Goal: Task Accomplishment & Management: Manage account settings

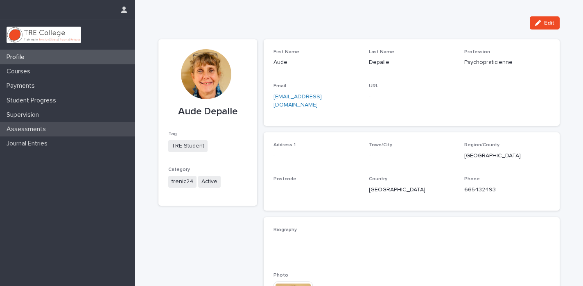
click at [25, 128] on p "Assessments" at bounding box center [27, 129] width 49 height 8
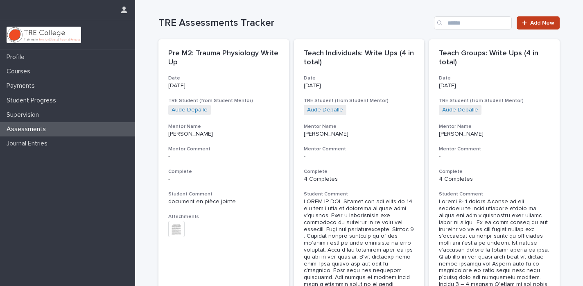
click at [537, 28] on link "Add New" at bounding box center [538, 22] width 43 height 13
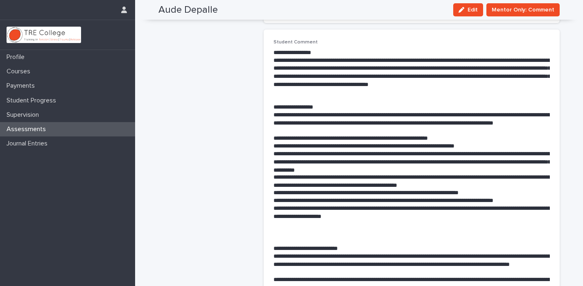
scroll to position [174, 0]
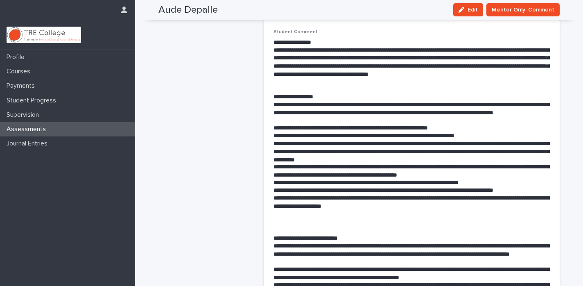
click at [418, 166] on p "**********" at bounding box center [411, 171] width 276 height 16
click at [430, 163] on p "**********" at bounding box center [411, 171] width 276 height 16
click at [474, 10] on span "Edit" at bounding box center [472, 10] width 10 height 6
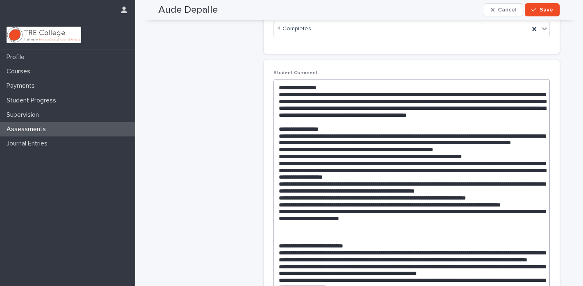
scroll to position [173, 0]
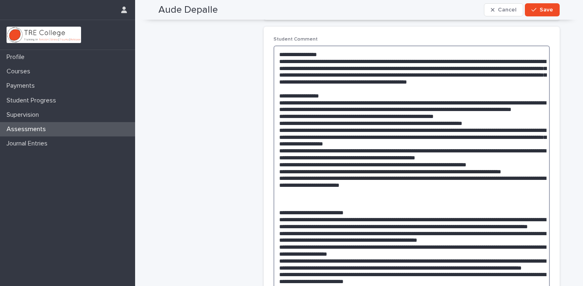
click at [377, 160] on textarea at bounding box center [411, 276] width 276 height 463
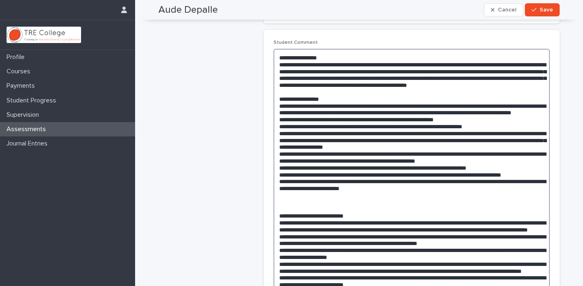
scroll to position [165, 0]
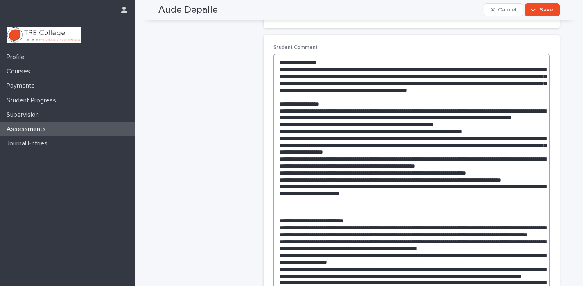
click at [441, 196] on textarea at bounding box center [411, 285] width 276 height 463
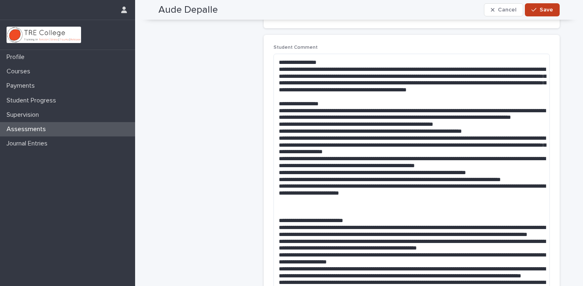
click at [545, 9] on span "Save" at bounding box center [547, 10] width 14 height 6
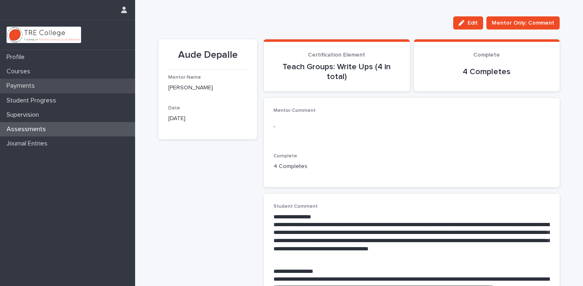
scroll to position [0, 0]
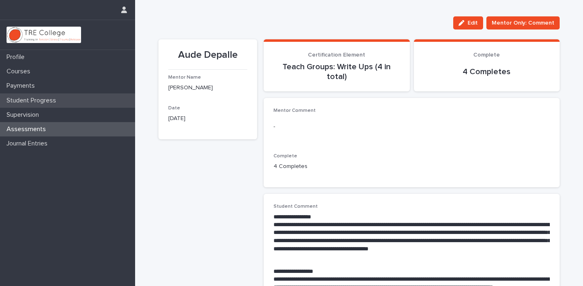
click at [37, 101] on p "Student Progress" at bounding box center [32, 101] width 59 height 8
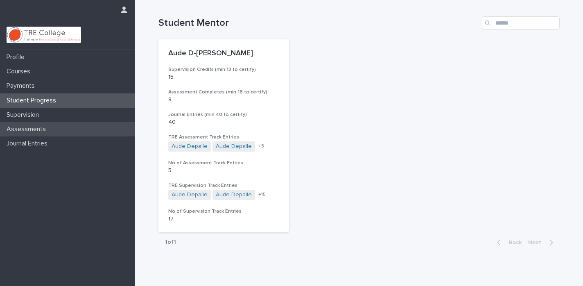
click at [28, 129] on p "Assessments" at bounding box center [27, 129] width 49 height 8
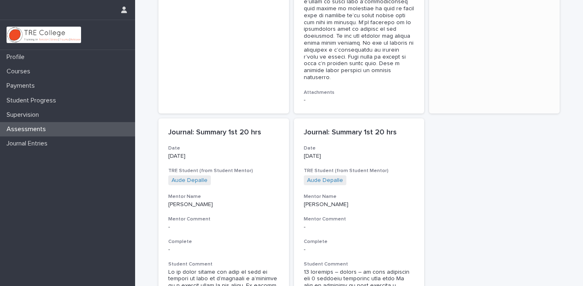
scroll to position [2510, 0]
click at [20, 72] on p "Courses" at bounding box center [20, 72] width 34 height 8
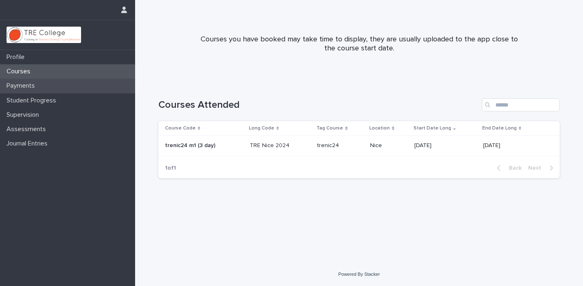
click at [16, 87] on p "Payments" at bounding box center [22, 86] width 38 height 8
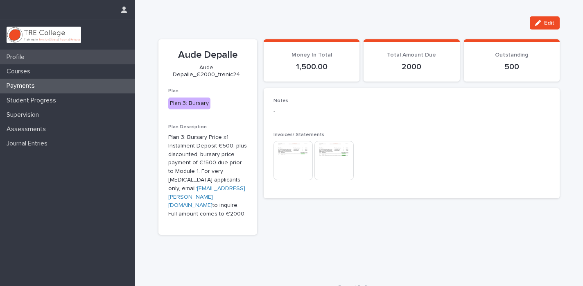
click at [14, 56] on p "Profile" at bounding box center [17, 57] width 28 height 8
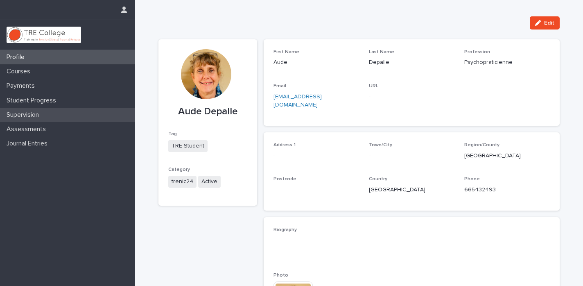
click at [26, 115] on p "Supervision" at bounding box center [24, 115] width 42 height 8
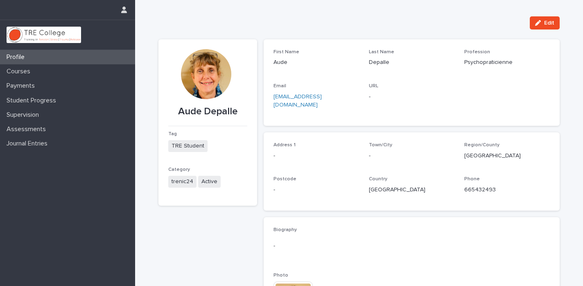
click at [16, 57] on p "Profile" at bounding box center [17, 57] width 28 height 8
click at [329, 22] on div "Edit" at bounding box center [358, 22] width 401 height 13
